Goal: Task Accomplishment & Management: Manage account settings

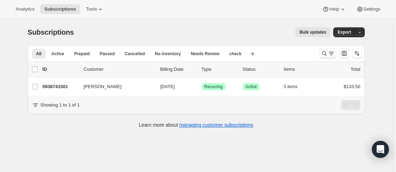
click at [324, 53] on icon "Search and filter results" at bounding box center [324, 53] width 7 height 7
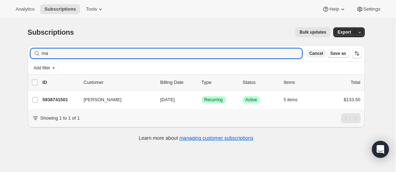
type input "m"
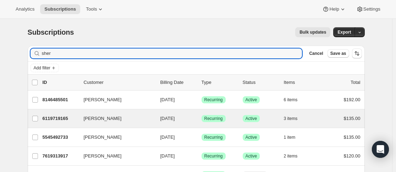
scroll to position [35, 0]
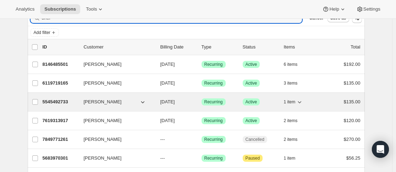
type input "sher"
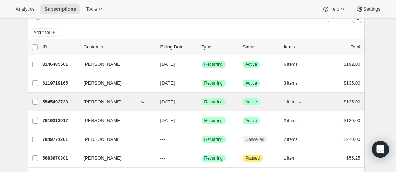
click at [83, 101] on div "5545492733 [PERSON_NAME] [DATE] Success Recurring Success Active 1 item $135.00" at bounding box center [202, 102] width 318 height 10
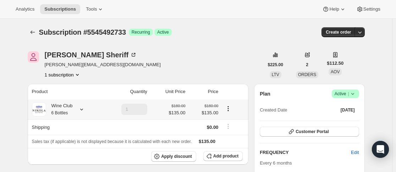
click at [82, 111] on icon at bounding box center [81, 109] width 7 height 7
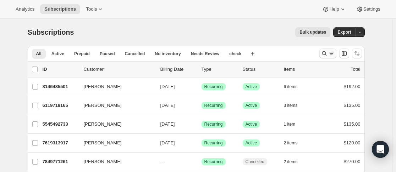
click at [327, 53] on icon "Search and filter results" at bounding box center [324, 53] width 7 height 7
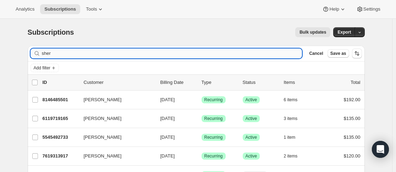
click at [149, 53] on input "sher" at bounding box center [172, 54] width 260 height 10
drag, startPoint x: 299, startPoint y: 54, endPoint x: 280, endPoint y: 57, distance: 18.6
click at [297, 54] on icon "button" at bounding box center [293, 53] width 7 height 7
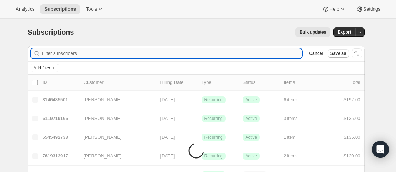
click at [218, 54] on input "Filter subscribers" at bounding box center [172, 54] width 260 height 10
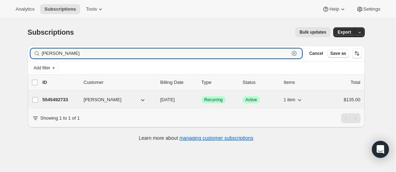
type input "elaine"
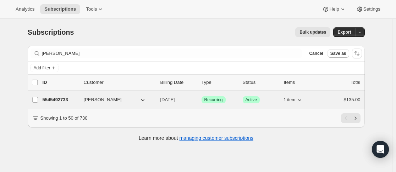
click at [82, 98] on div "5545492733 [PERSON_NAME] [DATE] Success Recurring Success Active 1 item $135.00" at bounding box center [202, 100] width 318 height 10
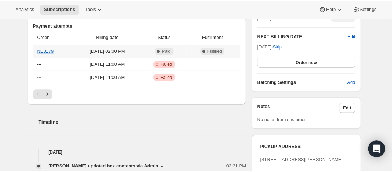
scroll to position [248, 0]
